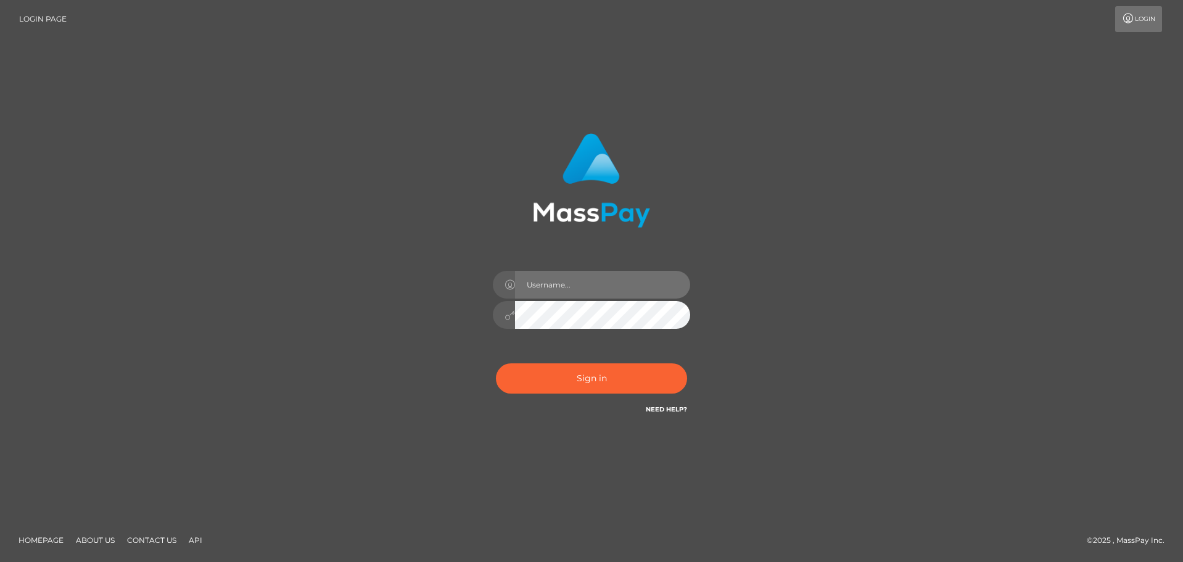
click at [538, 274] on input "text" at bounding box center [602, 285] width 175 height 28
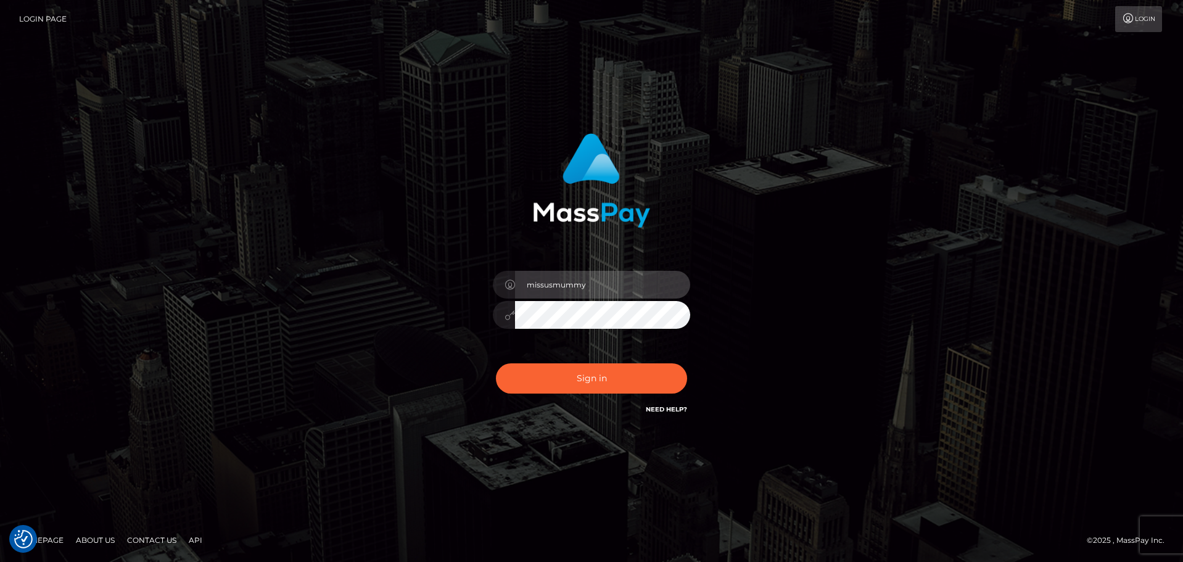
click at [610, 297] on input "missusmummy" at bounding box center [602, 285] width 175 height 28
type input "missusmumz@gmail.com"
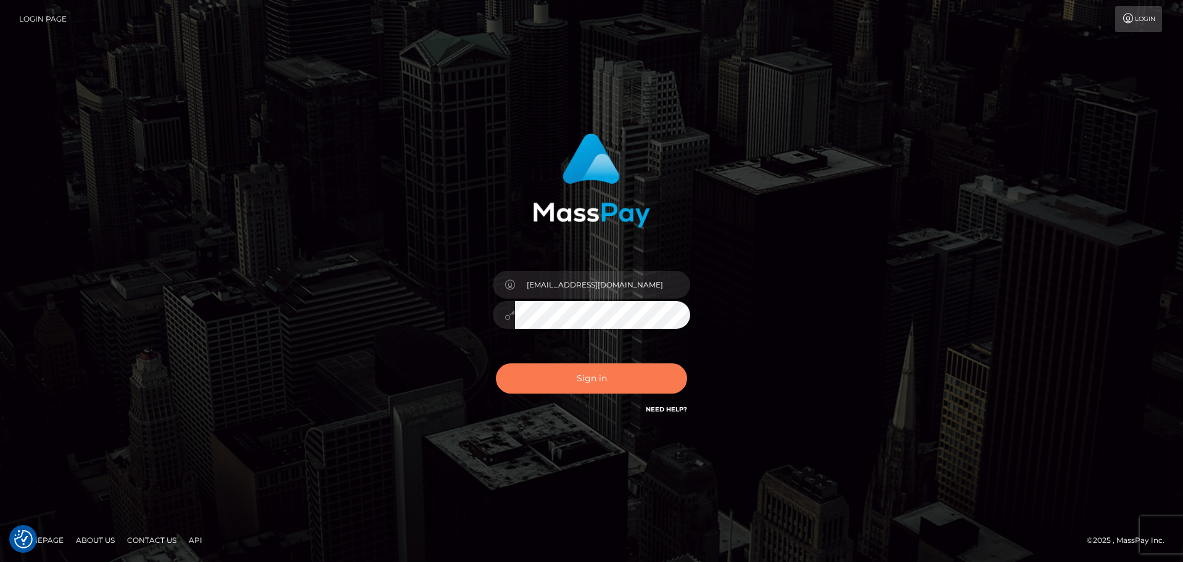
click at [584, 369] on button "Sign in" at bounding box center [591, 378] width 191 height 30
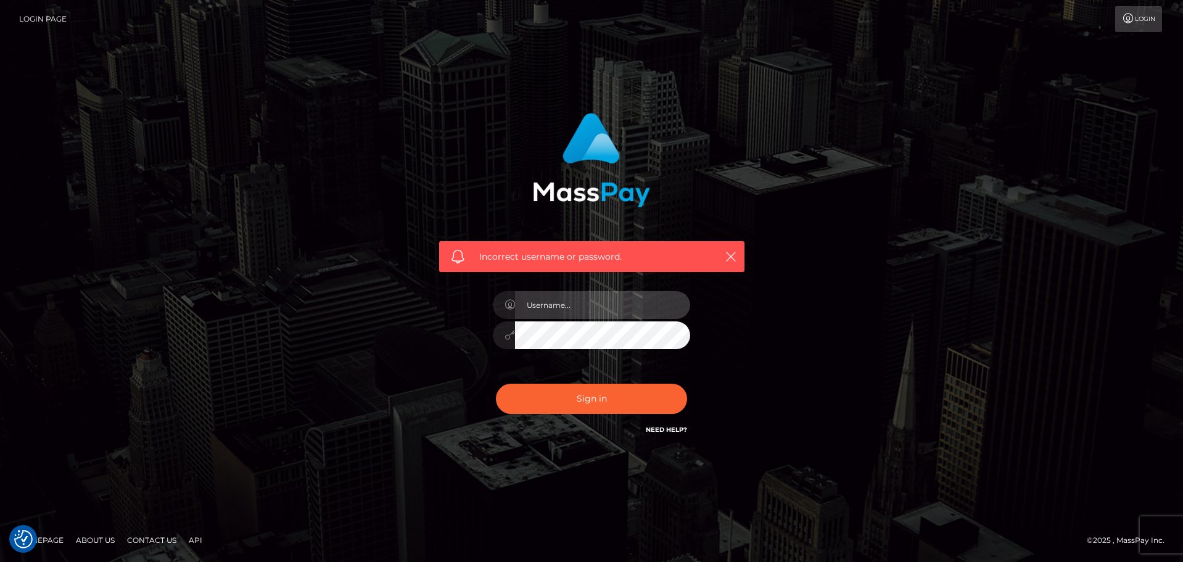
click at [578, 313] on input "text" at bounding box center [602, 305] width 175 height 28
type input "[EMAIL_ADDRESS][DOMAIN_NAME]"
click at [485, 337] on div "missusmumz@gmail.com" at bounding box center [591, 329] width 216 height 94
click at [496, 384] on button "Sign in" at bounding box center [591, 399] width 191 height 30
click at [730, 260] on icon "button" at bounding box center [731, 256] width 12 height 12
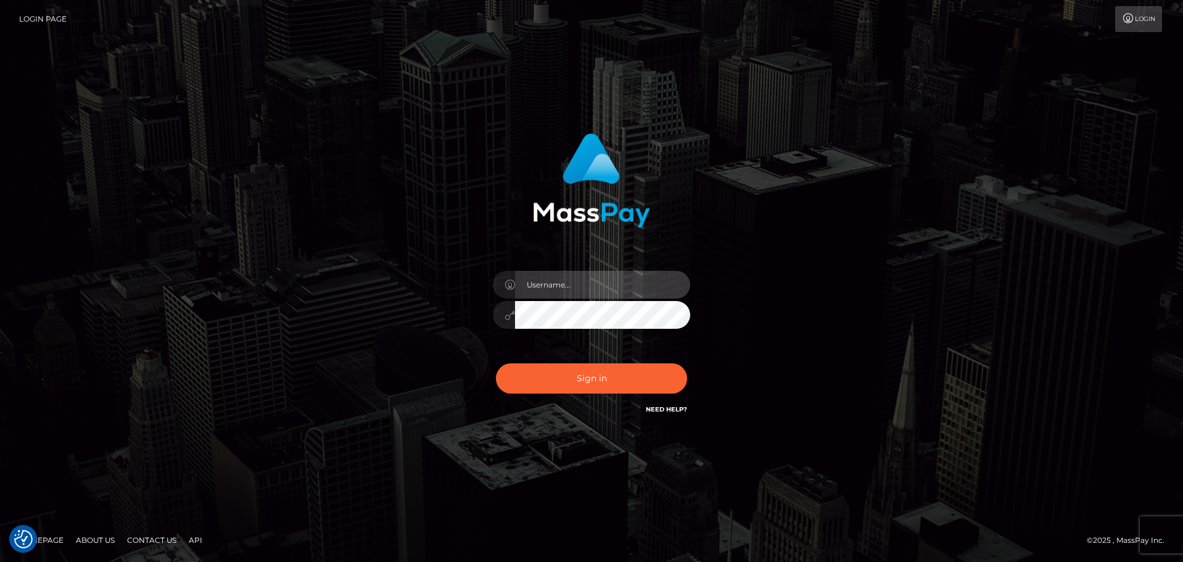
click at [572, 292] on input "text" at bounding box center [602, 285] width 175 height 28
type input "missusmumz@gmail.com"
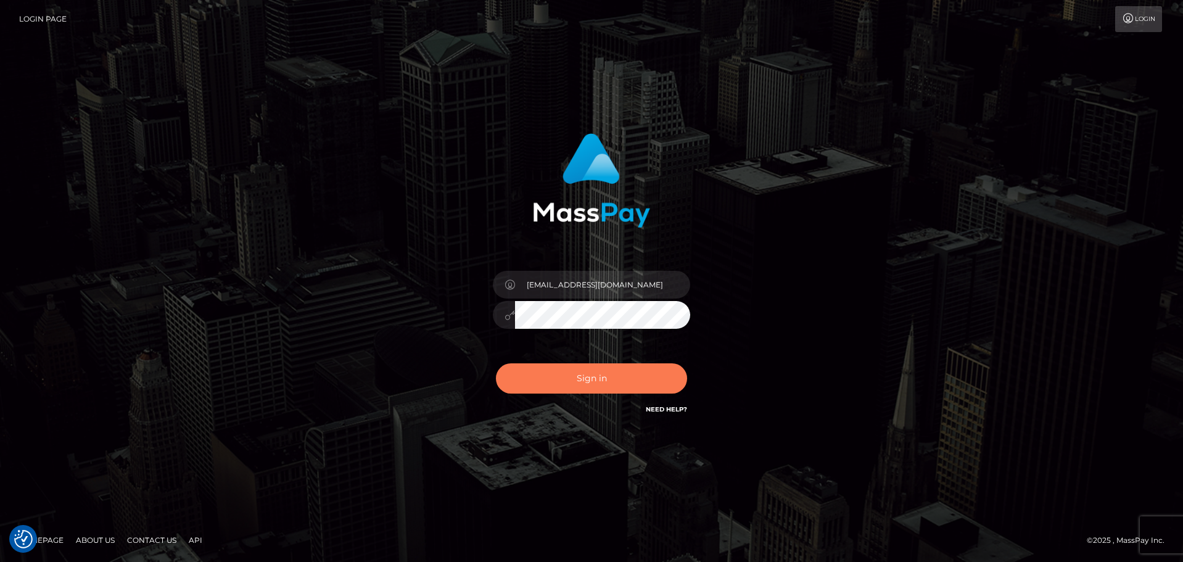
click at [580, 384] on button "Sign in" at bounding box center [591, 378] width 191 height 30
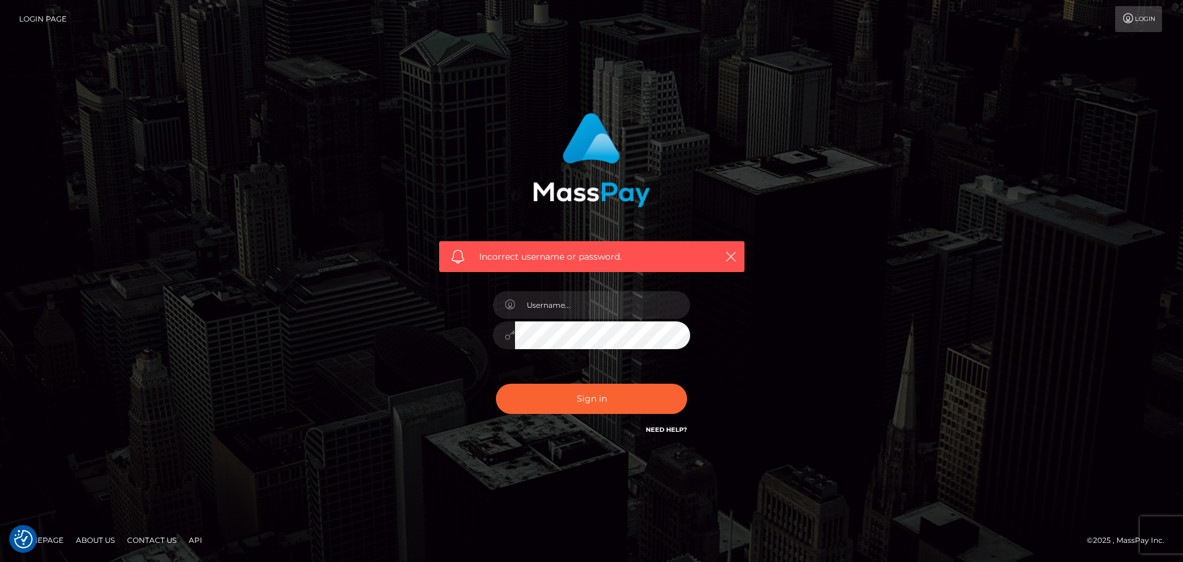
click at [649, 429] on link "Need Help?" at bounding box center [666, 430] width 41 height 8
click at [482, 472] on div "Incorrect username or password." at bounding box center [591, 281] width 1183 height 540
